Goal: Information Seeking & Learning: Learn about a topic

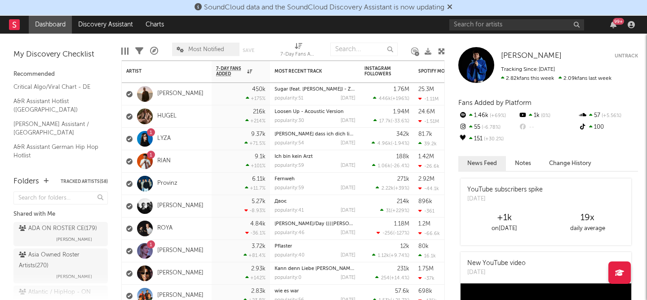
click at [452, 9] on icon at bounding box center [449, 6] width 5 height 7
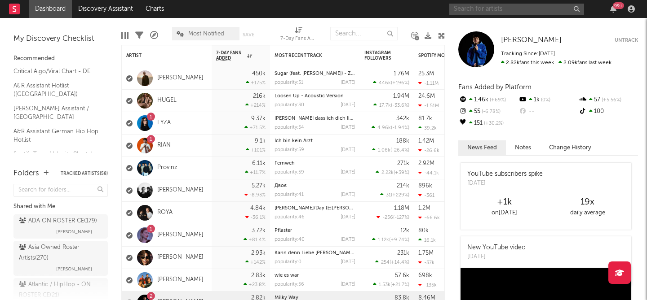
click at [476, 9] on input "text" at bounding box center [516, 9] width 135 height 11
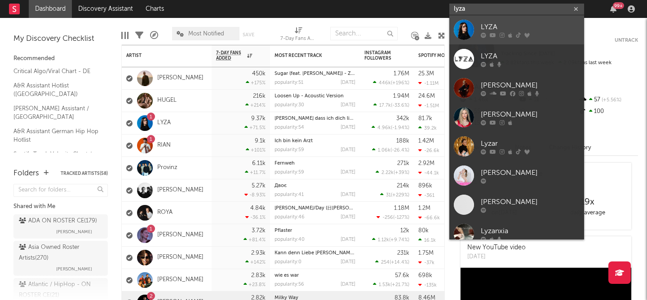
type input "lyza"
click at [515, 23] on div "LYZA" at bounding box center [530, 27] width 99 height 11
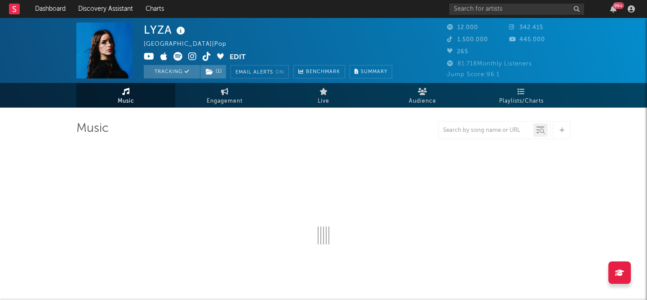
select select "6m"
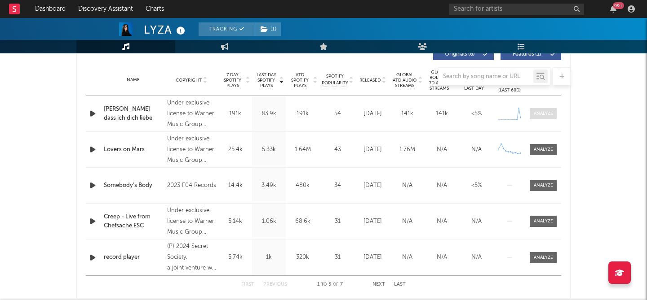
scroll to position [362, 0]
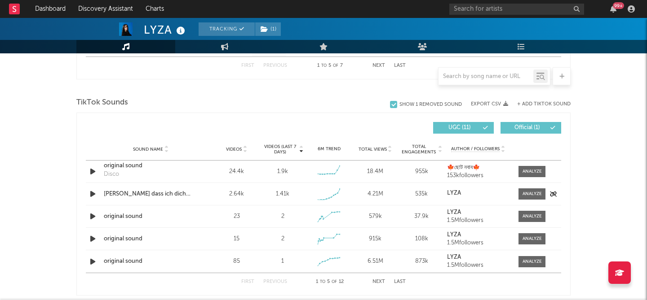
scroll to position [574, 0]
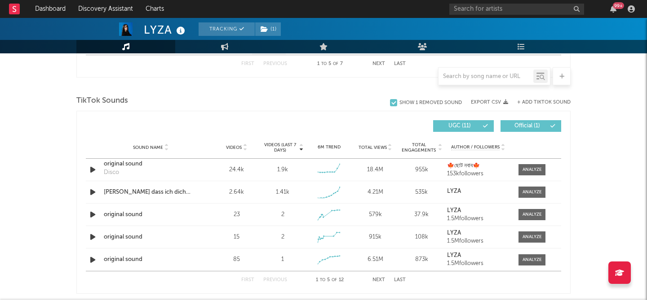
click at [590, 195] on div "LYZA Tracking ( 1 ) Germany | Pop Edit Tracking ( 1 ) Email Alerts On Benchmark…" at bounding box center [323, 122] width 647 height 1357
click at [526, 192] on div at bounding box center [531, 192] width 19 height 7
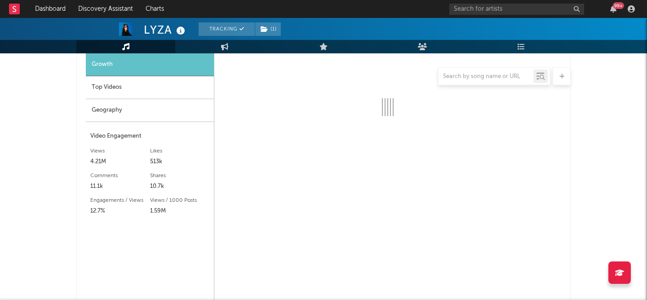
scroll to position [725, 0]
select select "1w"
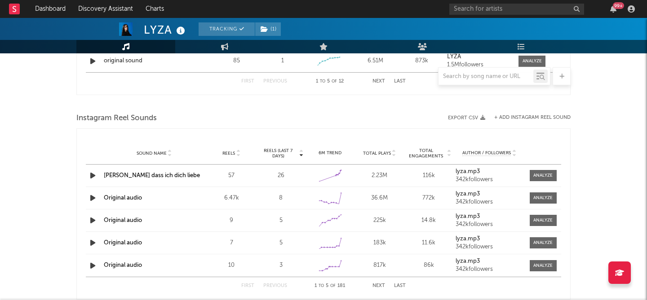
scroll to position [1025, 0]
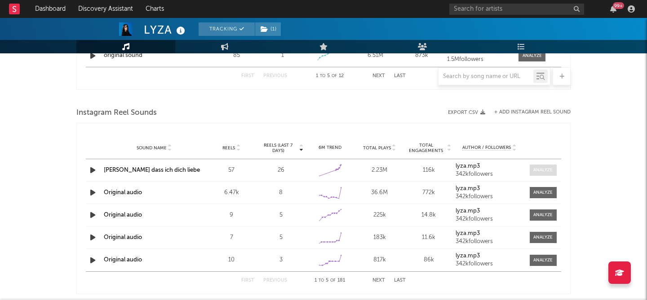
click at [546, 174] on span at bounding box center [543, 170] width 27 height 11
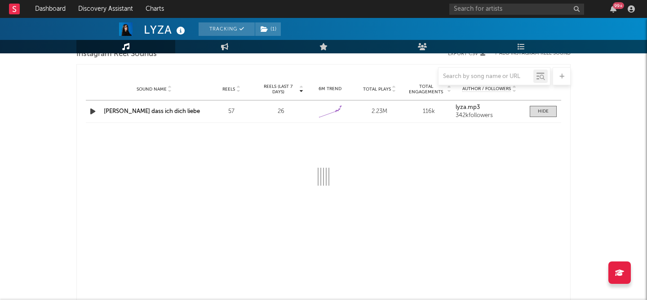
scroll to position [1100, 0]
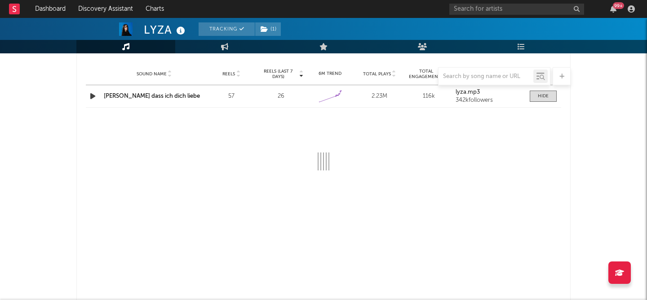
select select "1w"
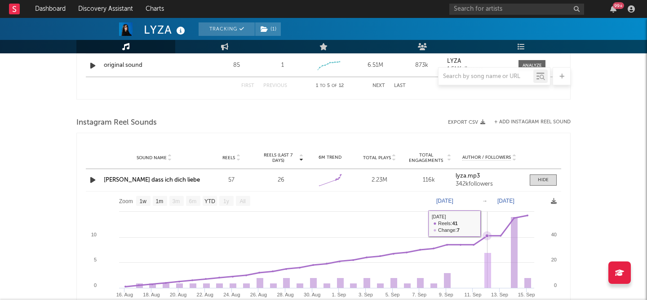
scroll to position [1016, 0]
click at [552, 181] on span at bounding box center [543, 179] width 27 height 11
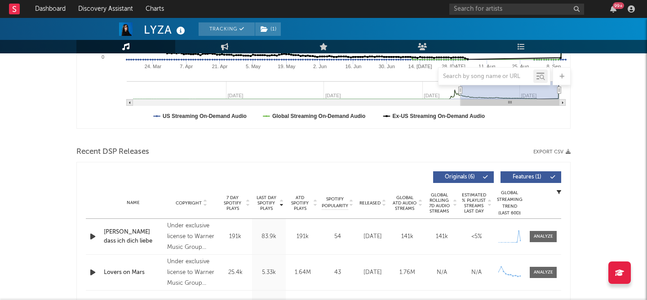
scroll to position [0, 0]
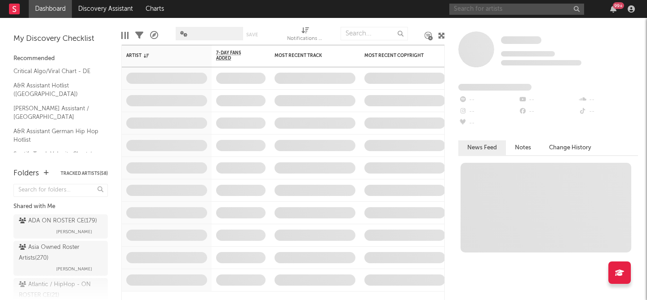
click at [497, 7] on input "text" at bounding box center [516, 9] width 135 height 11
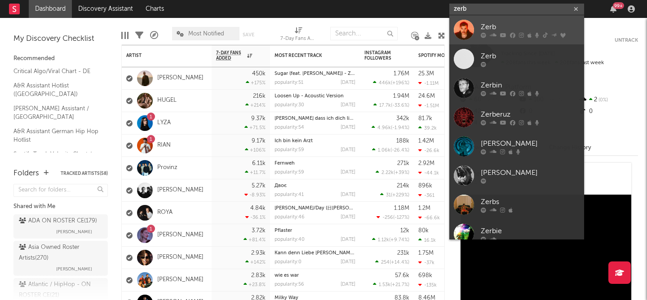
type input "zerb"
click at [542, 24] on div "Zerb" at bounding box center [530, 27] width 99 height 11
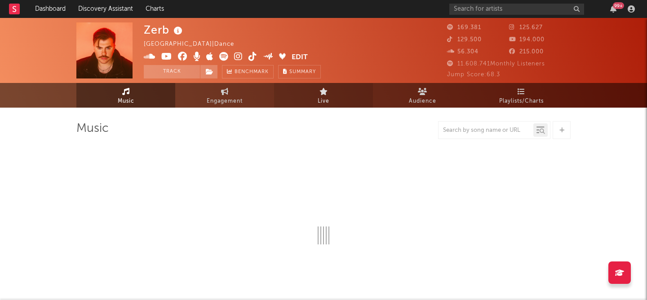
select select "6m"
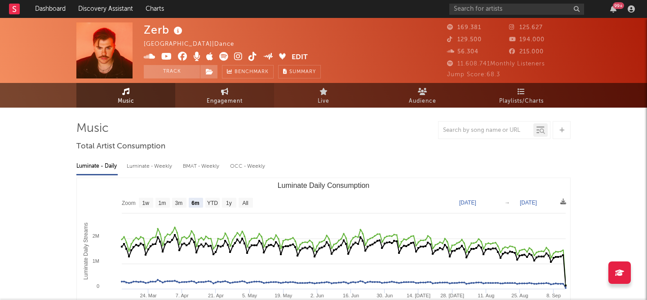
click at [245, 101] on link "Engagement" at bounding box center [224, 95] width 99 height 25
select select "1w"
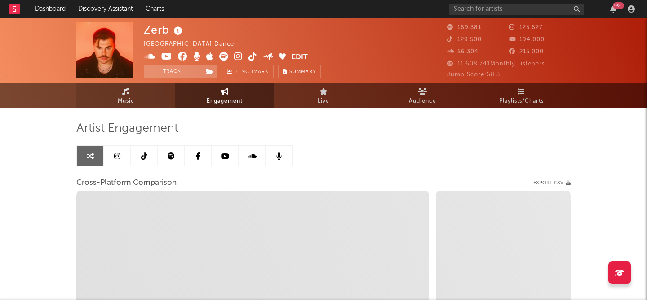
click at [154, 102] on link "Music" at bounding box center [125, 95] width 99 height 25
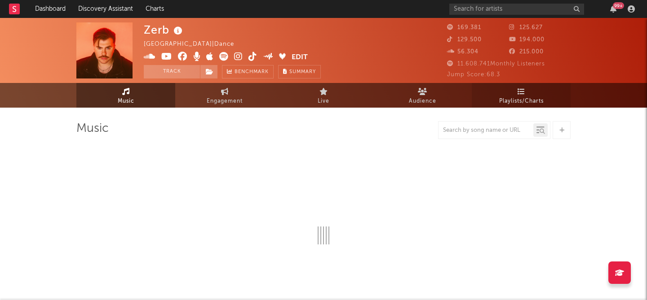
select select "6m"
